Goal: Information Seeking & Learning: Learn about a topic

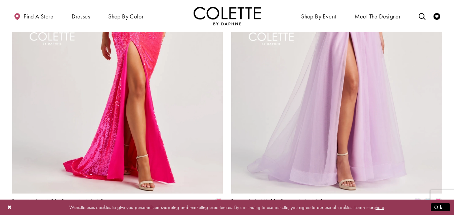
scroll to position [1340, 0]
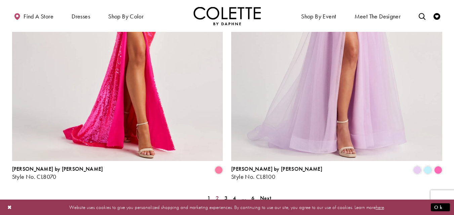
click at [218, 195] on span "2" at bounding box center [217, 198] width 3 height 7
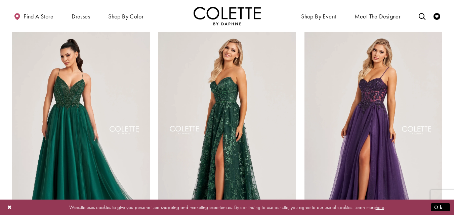
scroll to position [919, 0]
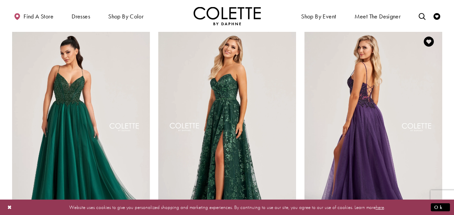
click at [370, 117] on img "Visit Colette by Daphne Style No. CL8280 Page" at bounding box center [373, 128] width 138 height 200
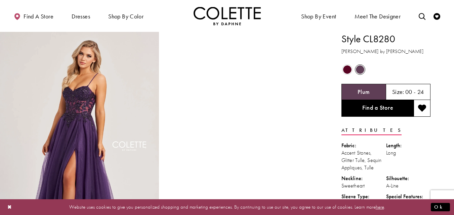
click at [348, 69] on span "Product color controls state depends on size chosen" at bounding box center [347, 69] width 8 height 8
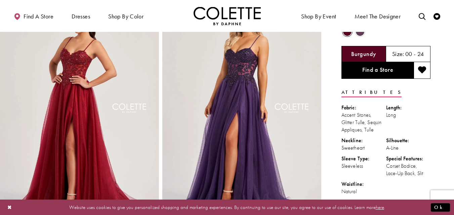
scroll to position [34, 0]
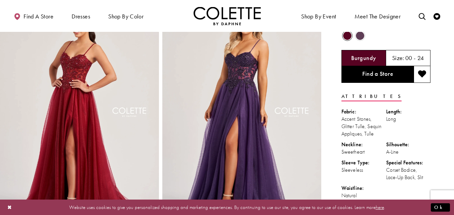
click at [91, 102] on img "Full size Style CL8280 Colette by Daphne #3 Burgundy frontface vertical picture" at bounding box center [79, 117] width 159 height 238
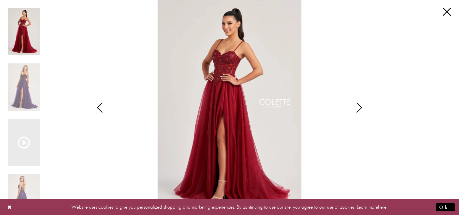
click at [357, 109] on icon "Style CL8280 Colette by Daphne Views dialog" at bounding box center [359, 108] width 17 height 10
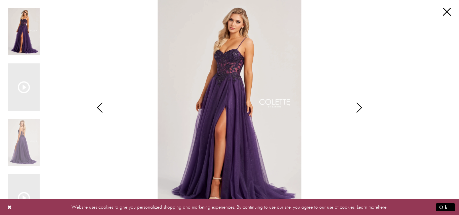
click at [357, 109] on icon "Style CL8280 Colette by Daphne Views dialog" at bounding box center [359, 108] width 17 height 10
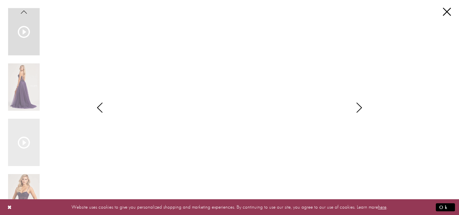
click at [357, 109] on icon "Style CL8280 Colette by Daphne Views dialog" at bounding box center [359, 108] width 17 height 10
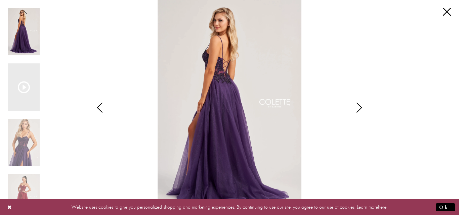
click at [357, 109] on icon "Style CL8280 Colette by Daphne Views dialog" at bounding box center [359, 108] width 17 height 10
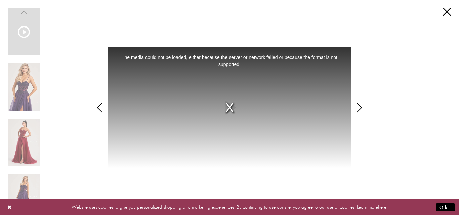
click at [357, 109] on icon "Style CL8280 Colette by Daphne Views dialog" at bounding box center [359, 108] width 17 height 10
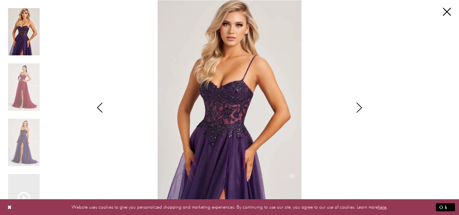
click at [357, 109] on icon "Style CL8280 Colette by Daphne Views dialog" at bounding box center [359, 108] width 17 height 10
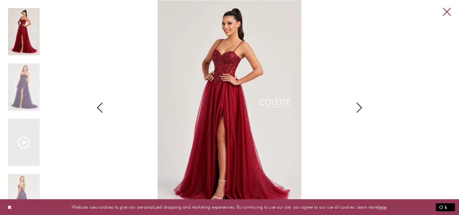
click at [446, 15] on link "Close" at bounding box center [447, 12] width 8 height 8
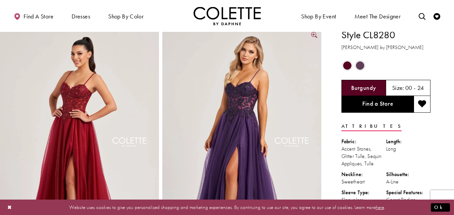
scroll to position [3, 0]
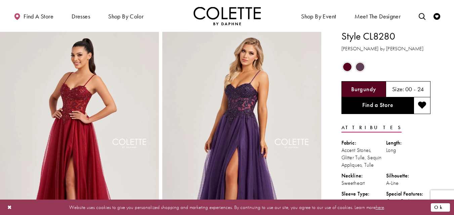
click at [438, 209] on button "Ok" at bounding box center [440, 207] width 19 height 8
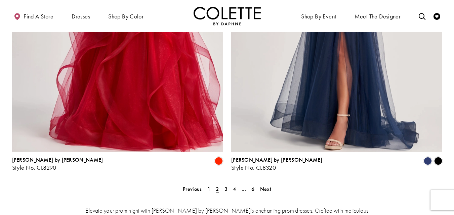
scroll to position [1361, 0]
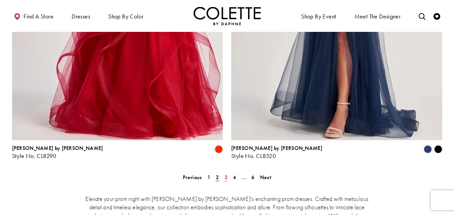
click at [226, 174] on span "3" at bounding box center [225, 177] width 3 height 7
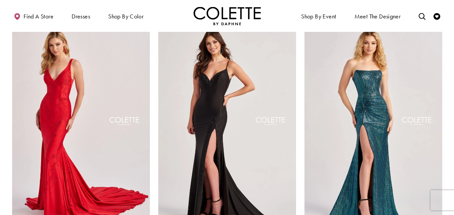
scroll to position [928, 0]
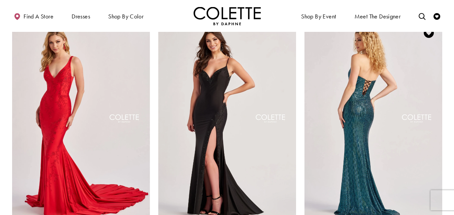
click at [381, 142] on img "Visit Colette by Daphne Style No. CL8490 Page" at bounding box center [373, 119] width 138 height 200
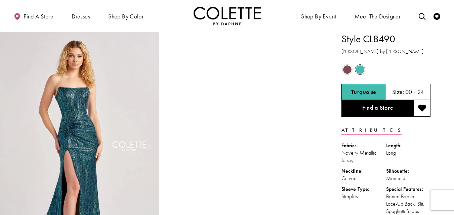
click at [348, 74] on div "Out of Stock" at bounding box center [347, 70] width 12 height 12
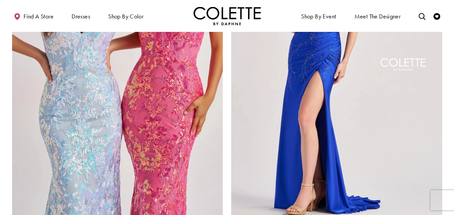
scroll to position [1291, 0]
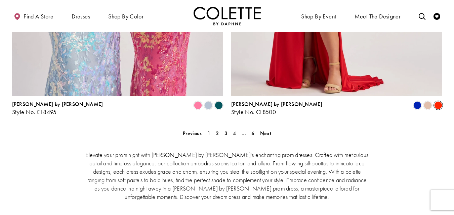
scroll to position [1420, 0]
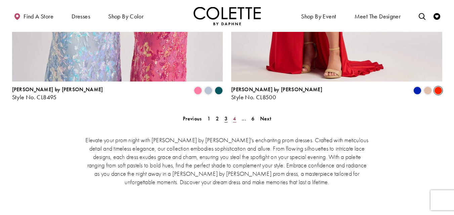
click at [231, 114] on link "4" at bounding box center [234, 119] width 7 height 10
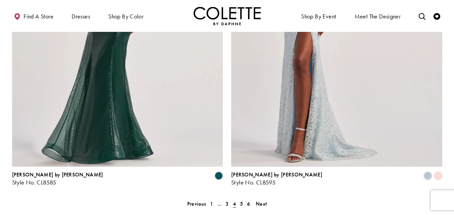
scroll to position [1343, 0]
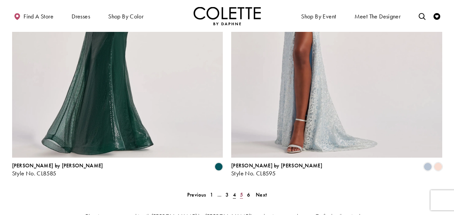
click at [243, 190] on link "5" at bounding box center [241, 195] width 7 height 10
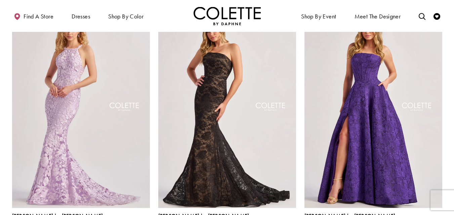
scroll to position [948, 0]
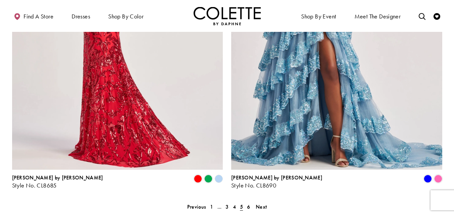
scroll to position [1336, 0]
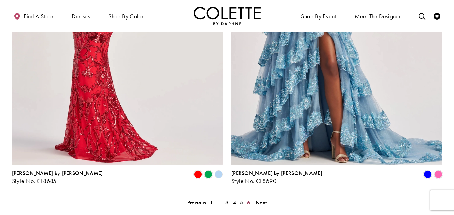
click at [249, 199] on span "6" at bounding box center [248, 202] width 3 height 7
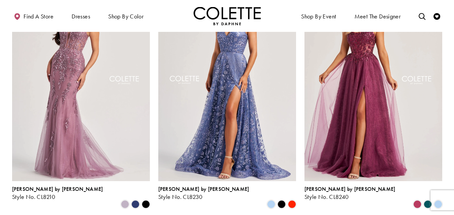
scroll to position [478, 0]
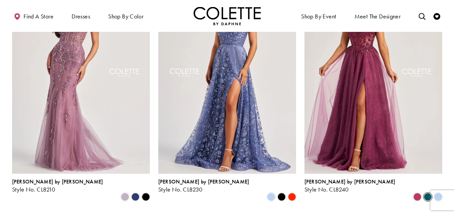
click at [425, 193] on span "Product List" at bounding box center [428, 197] width 8 height 8
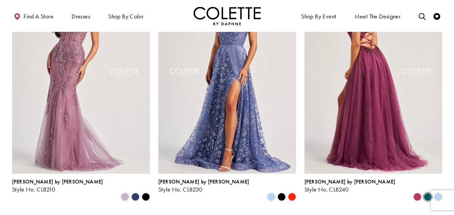
click at [383, 94] on img "Visit Colette by Daphne Style No. CL8240 Page" at bounding box center [373, 74] width 138 height 200
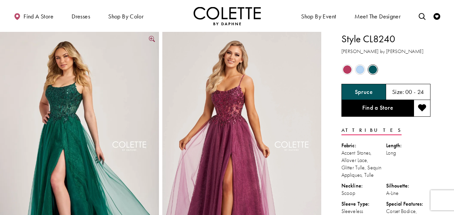
click at [54, 89] on img "Full size Style CL8240 Colette by Daphne #0 Spruce frontface vertical picture" at bounding box center [79, 151] width 159 height 238
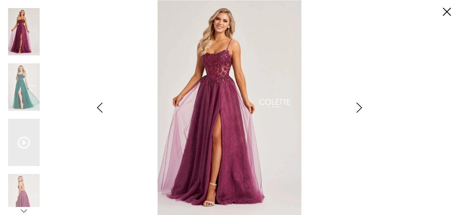
click at [358, 108] on icon "Style CL8240 Colette by Daphne Views dialog" at bounding box center [359, 108] width 17 height 10
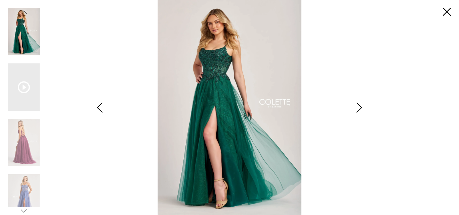
click at [358, 108] on icon "Style CL8240 Colette by Daphne Views dialog" at bounding box center [359, 108] width 17 height 10
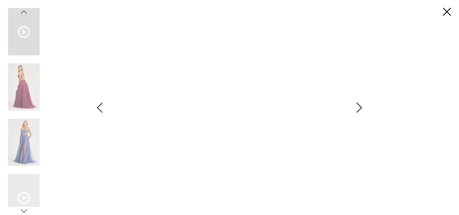
click at [358, 108] on icon "Style CL8240 Colette by Daphne Views dialog" at bounding box center [359, 108] width 17 height 10
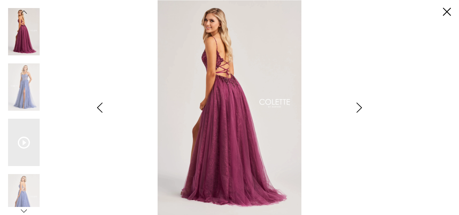
click at [358, 108] on icon "Style CL8240 Colette by Daphne Views dialog" at bounding box center [359, 108] width 17 height 10
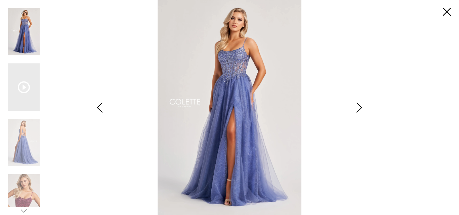
click at [101, 108] on icon "Style CL8240 Colette by Daphne Views dialog" at bounding box center [99, 108] width 17 height 10
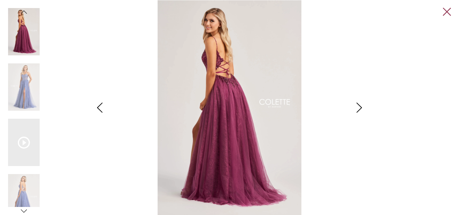
click at [447, 14] on link "Close" at bounding box center [447, 12] width 8 height 8
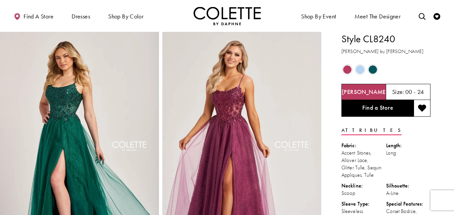
click at [349, 69] on span "Product color controls state depends on size chosen" at bounding box center [347, 69] width 8 height 8
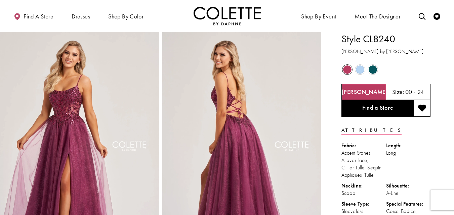
click at [358, 72] on span "Product color controls state depends on size chosen" at bounding box center [360, 69] width 8 height 8
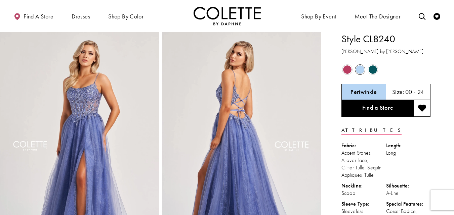
click at [375, 70] on span "Product color controls state depends on size chosen" at bounding box center [372, 69] width 8 height 8
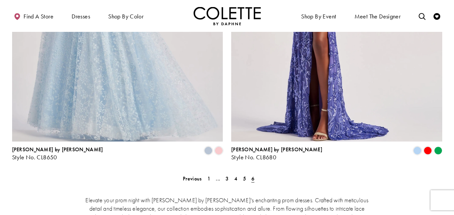
scroll to position [1058, 0]
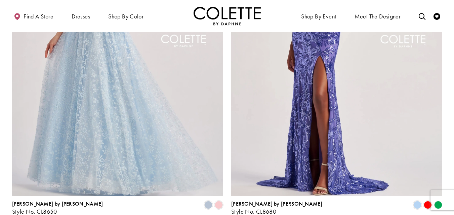
click at [437, 200] on polygon "Product List" at bounding box center [438, 205] width 10 height 10
click at [440, 200] on polygon "Product List" at bounding box center [438, 205] width 10 height 10
click at [430, 201] on span "Product List" at bounding box center [428, 205] width 8 height 8
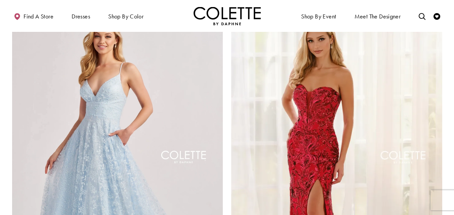
scroll to position [921, 0]
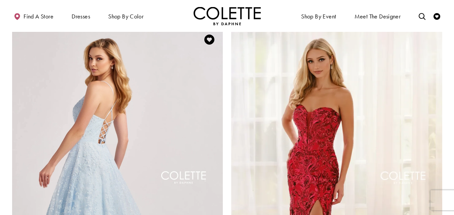
click at [110, 152] on img "Visit Colette by Daphne Style No. CL8650 Page" at bounding box center [117, 179] width 211 height 307
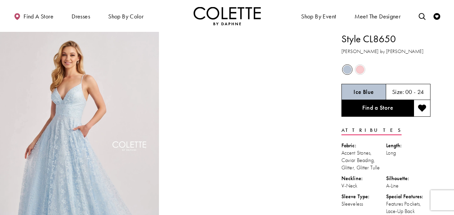
click at [364, 69] on span "Product color controls state depends on size chosen" at bounding box center [360, 69] width 8 height 8
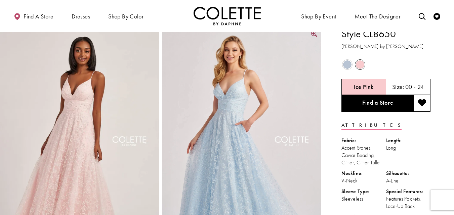
scroll to position [5, 0]
